Goal: Information Seeking & Learning: Learn about a topic

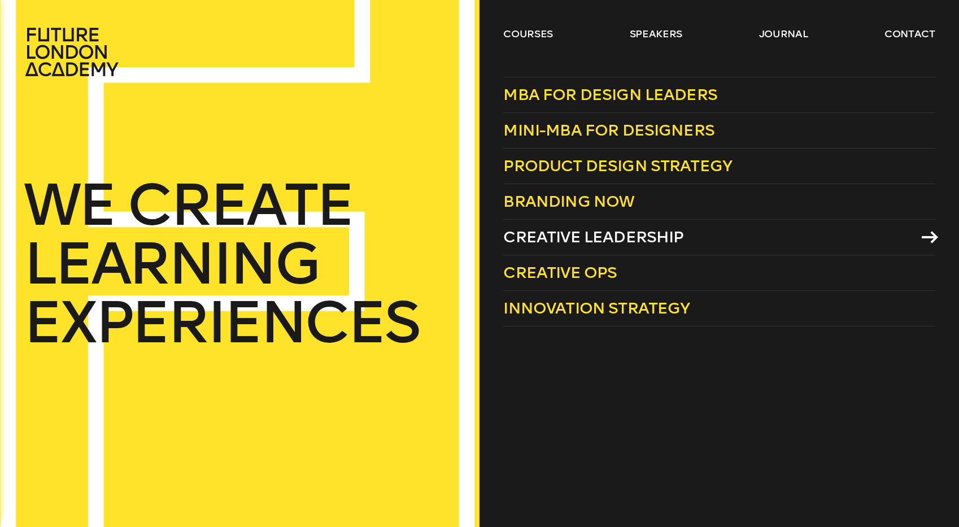
click at [686, 237] on link "Creative Leadership" at bounding box center [719, 238] width 432 height 36
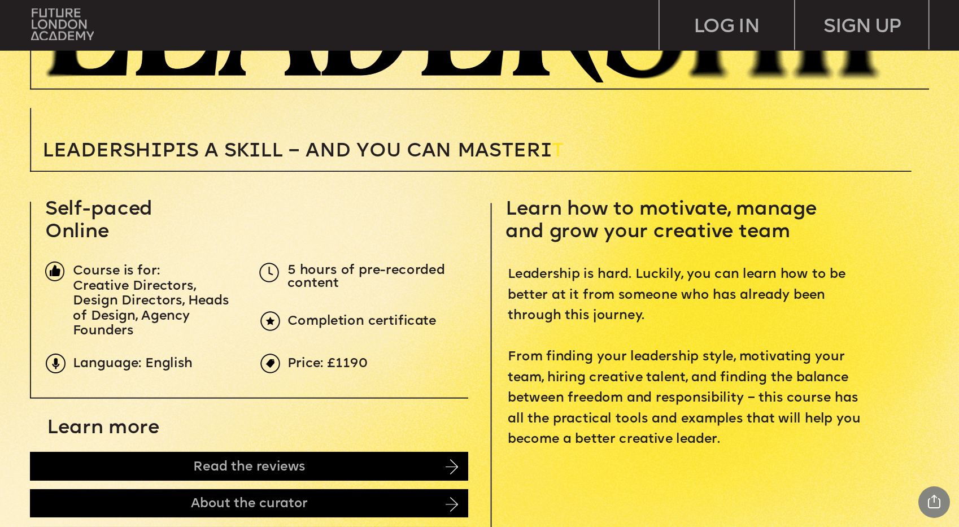
scroll to position [326, 0]
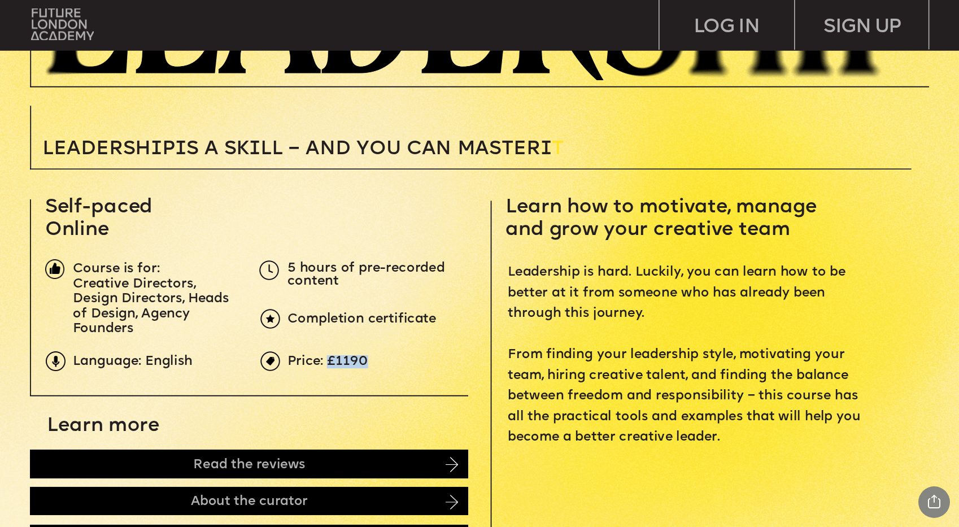
drag, startPoint x: 336, startPoint y: 360, endPoint x: 375, endPoint y: 364, distance: 38.6
click at [378, 364] on p "Price: £1190" at bounding box center [513, 361] width 450 height 13
click at [365, 362] on span "Price: £1190" at bounding box center [328, 361] width 81 height 12
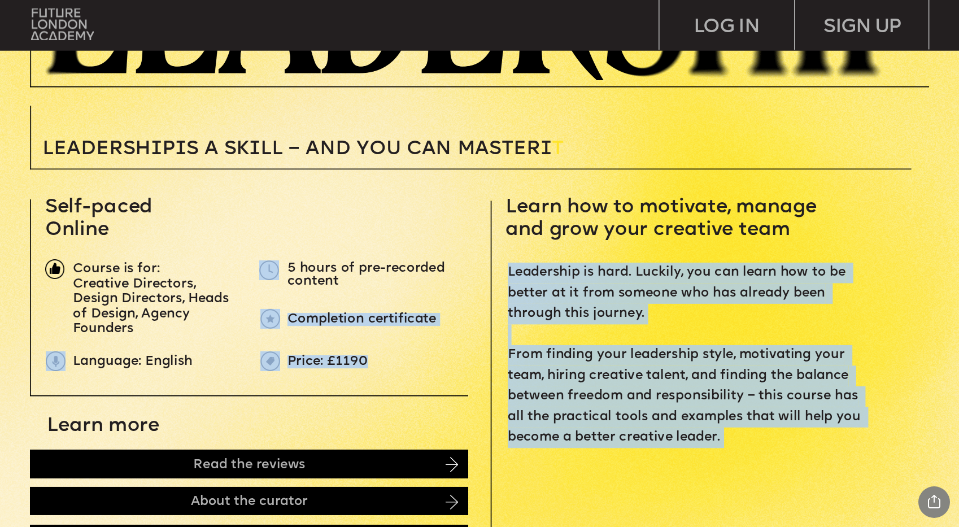
drag, startPoint x: 368, startPoint y: 362, endPoint x: 262, endPoint y: 265, distance: 143.6
click at [610, 337] on p "Leadership is hard. Luckily, you can learn how to be better at it from someone …" at bounding box center [688, 355] width 360 height 185
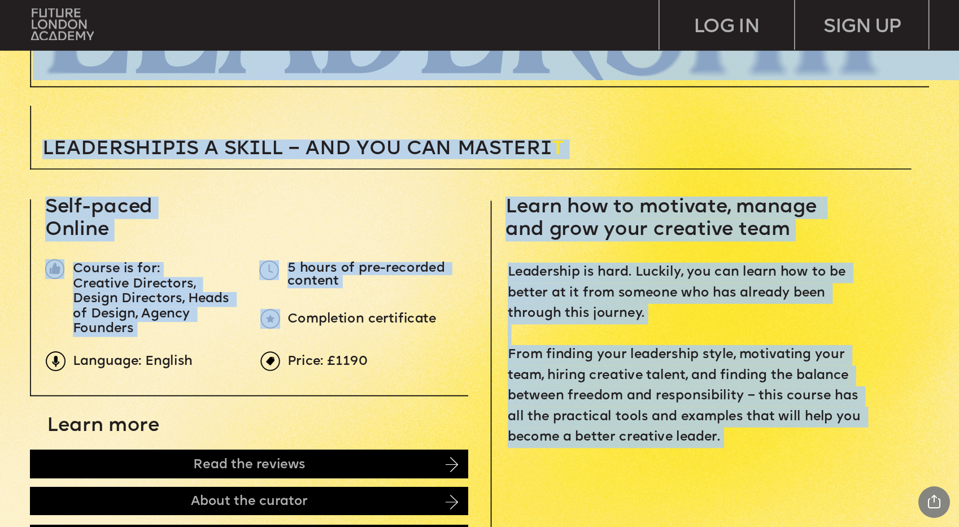
drag, startPoint x: 733, startPoint y: 390, endPoint x: 820, endPoint y: 455, distance: 108.2
drag, startPoint x: 611, startPoint y: 327, endPoint x: 559, endPoint y: 242, distance: 99.2
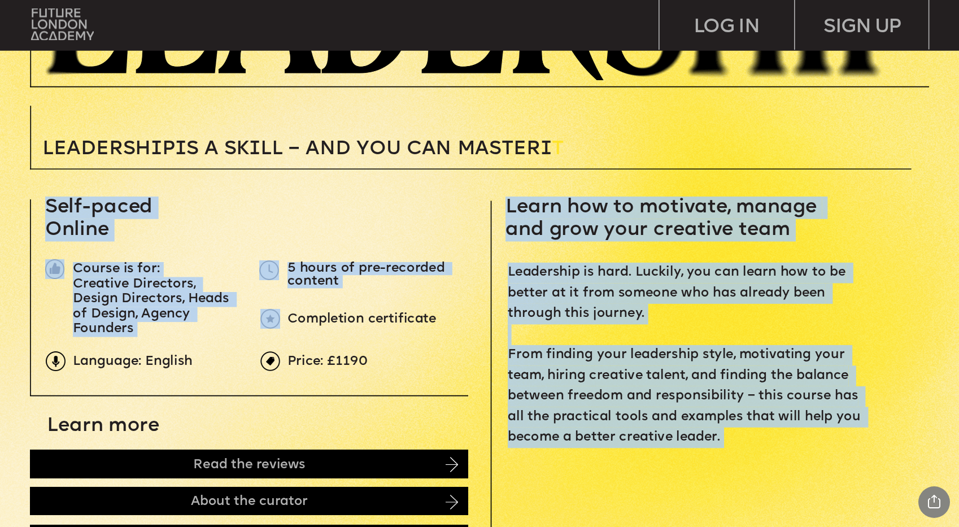
click at [609, 264] on p "Leadership is hard. Luckily, you can learn how to be better at it from someone …" at bounding box center [688, 355] width 360 height 185
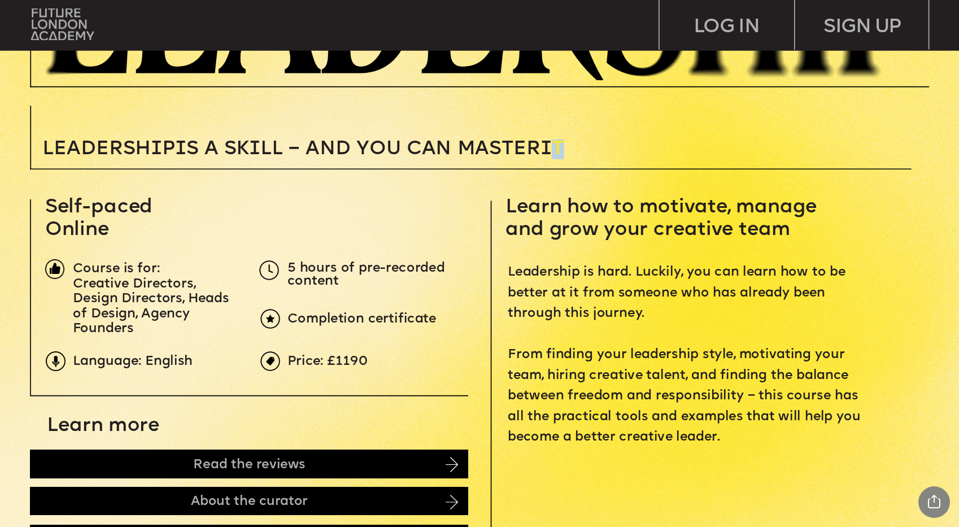
drag, startPoint x: 568, startPoint y: 143, endPoint x: 590, endPoint y: 150, distance: 23.0
click at [590, 150] on p "Leadersh i p i s a sk i ll – and you can MASTER i T" at bounding box center [379, 150] width 674 height 20
click at [643, 282] on p "Leadership is hard. Luckily, you can learn how to be better at it from someone …" at bounding box center [688, 355] width 360 height 185
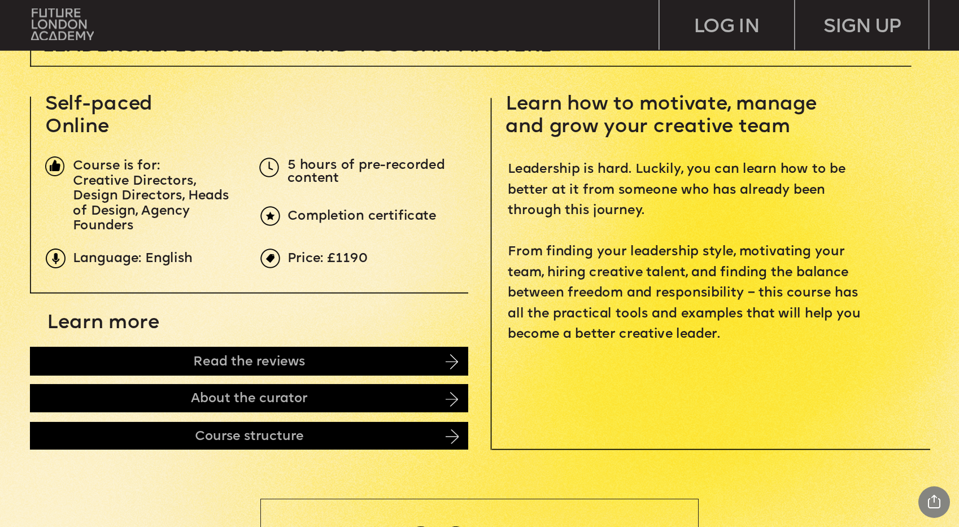
scroll to position [438, 0]
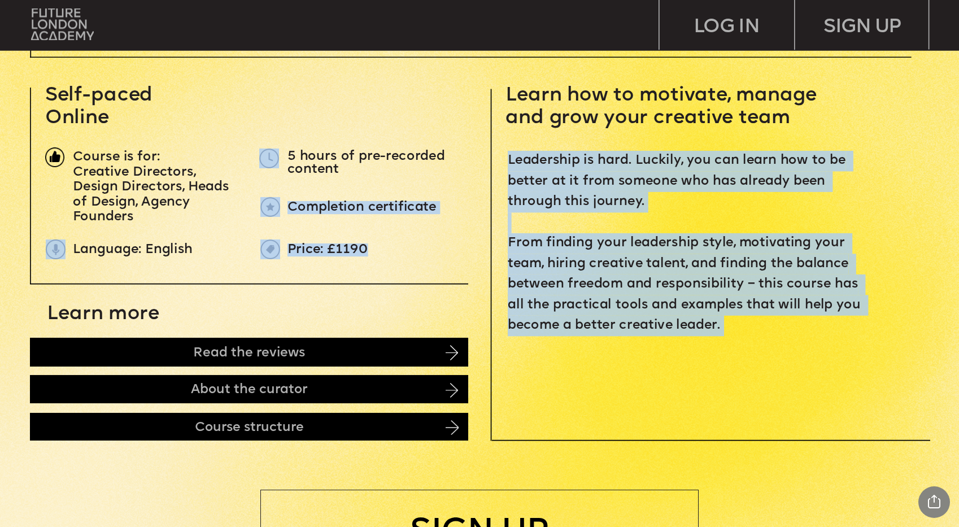
drag, startPoint x: 371, startPoint y: 245, endPoint x: 264, endPoint y: 152, distance: 141.7
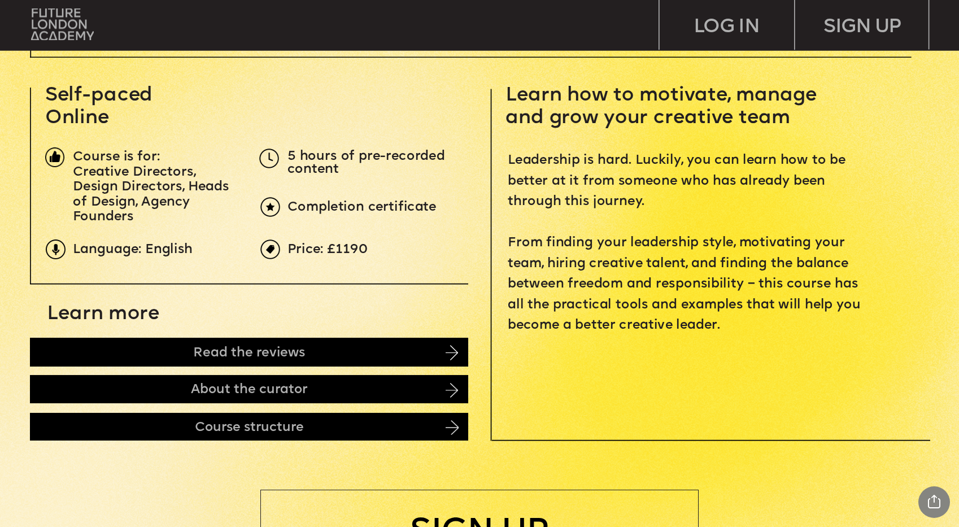
drag, startPoint x: 250, startPoint y: 146, endPoint x: 253, endPoint y: 158, distance: 11.6
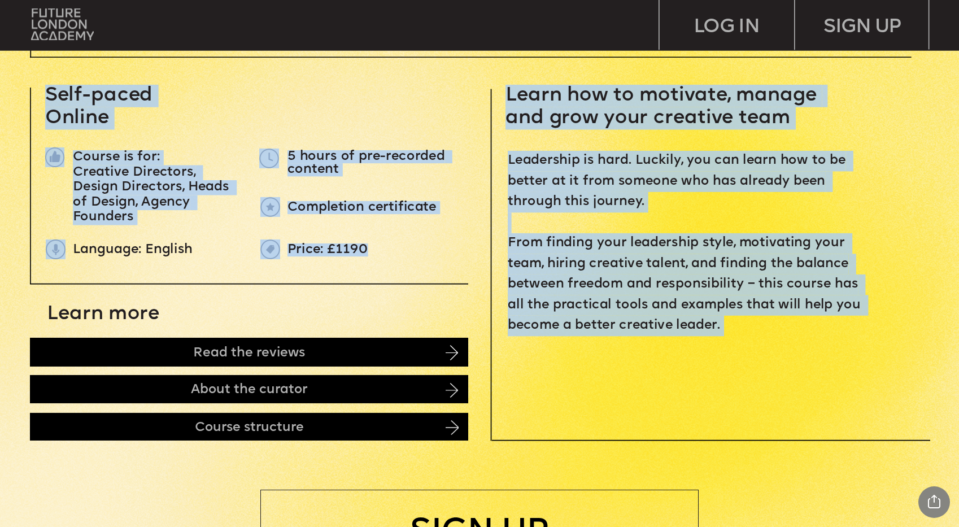
drag, startPoint x: 256, startPoint y: 154, endPoint x: 380, endPoint y: 255, distance: 159.9
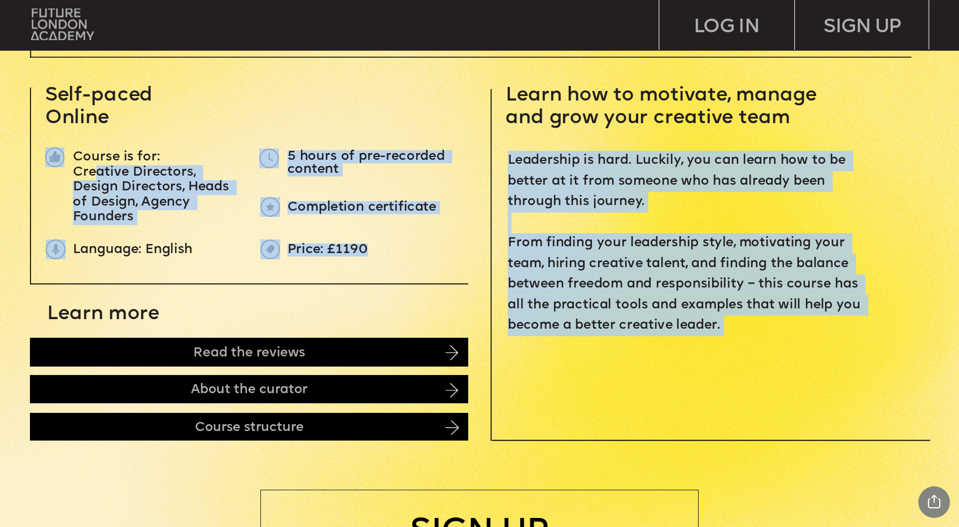
drag, startPoint x: 381, startPoint y: 254, endPoint x: 99, endPoint y: 173, distance: 292.7
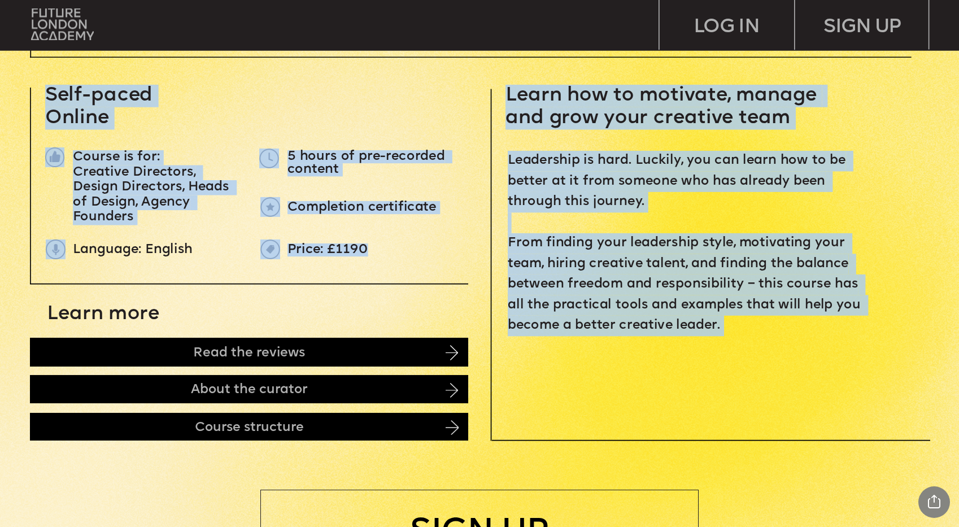
drag, startPoint x: 47, startPoint y: 144, endPoint x: 429, endPoint y: 254, distance: 397.4
click at [556, 107] on p "Learn how to motivate, manage and grow your creative team" at bounding box center [709, 107] width 407 height 45
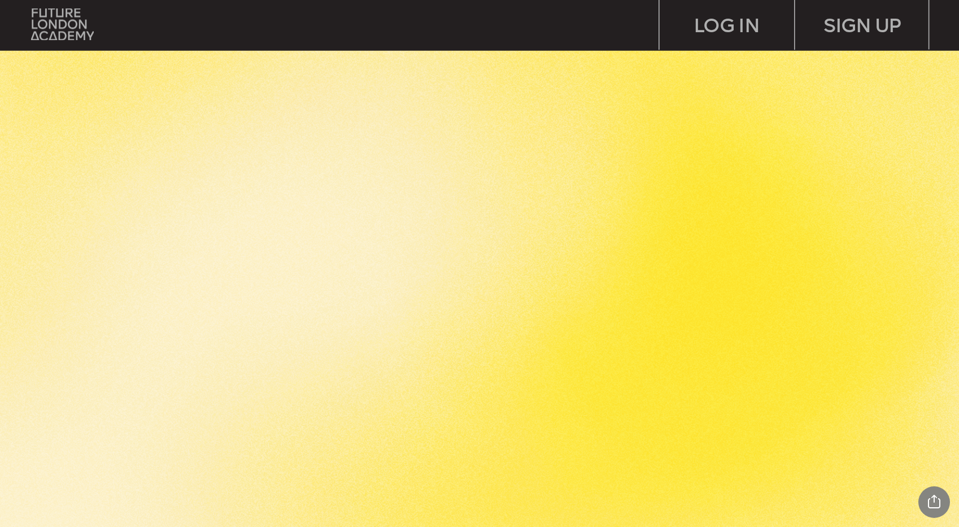
scroll to position [2301, 0]
